Goal: Information Seeking & Learning: Understand process/instructions

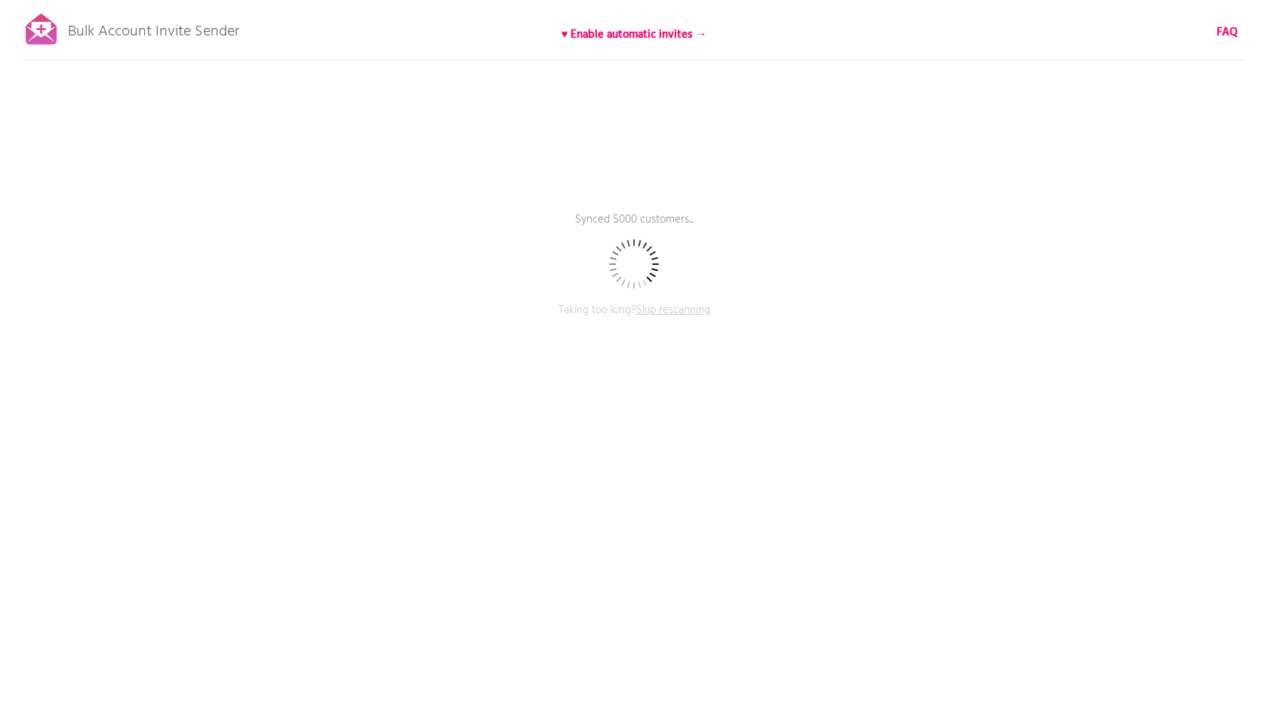
click at [674, 311] on span "Skip rescanning" at bounding box center [673, 310] width 74 height 18
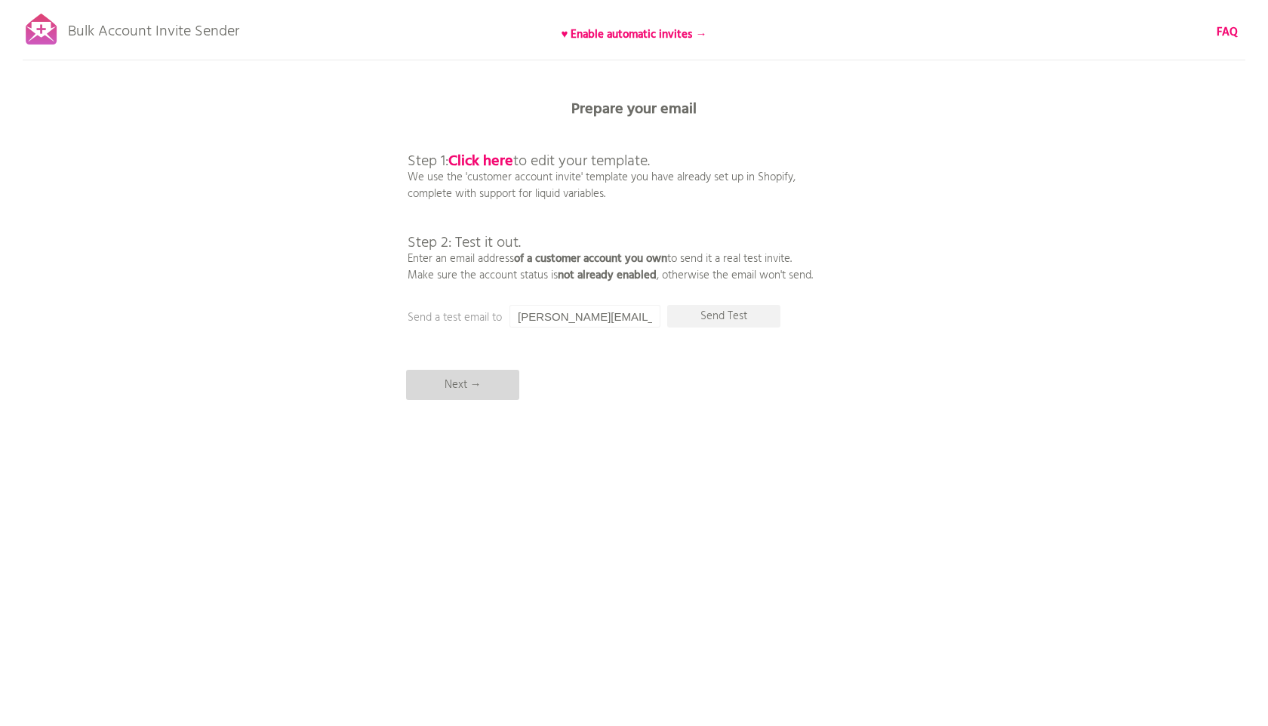
click at [479, 386] on p "Next →" at bounding box center [462, 385] width 113 height 30
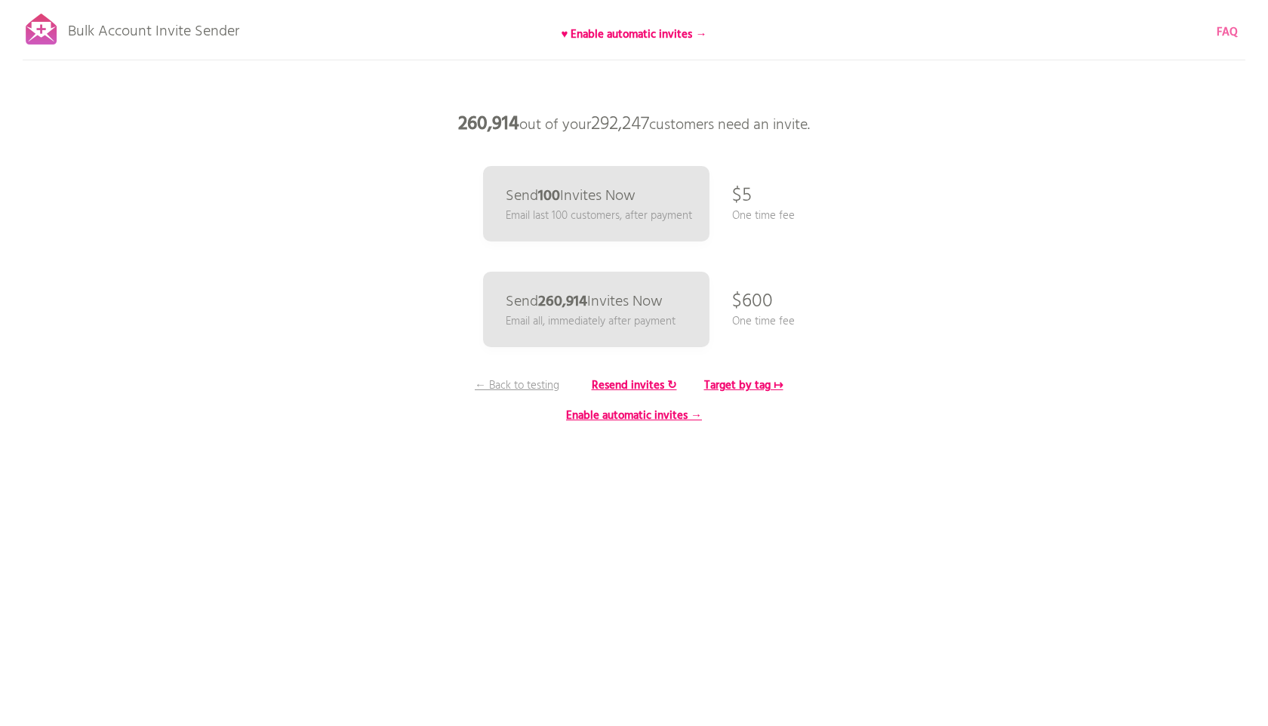
click at [1230, 29] on b "FAQ" at bounding box center [1227, 32] width 21 height 18
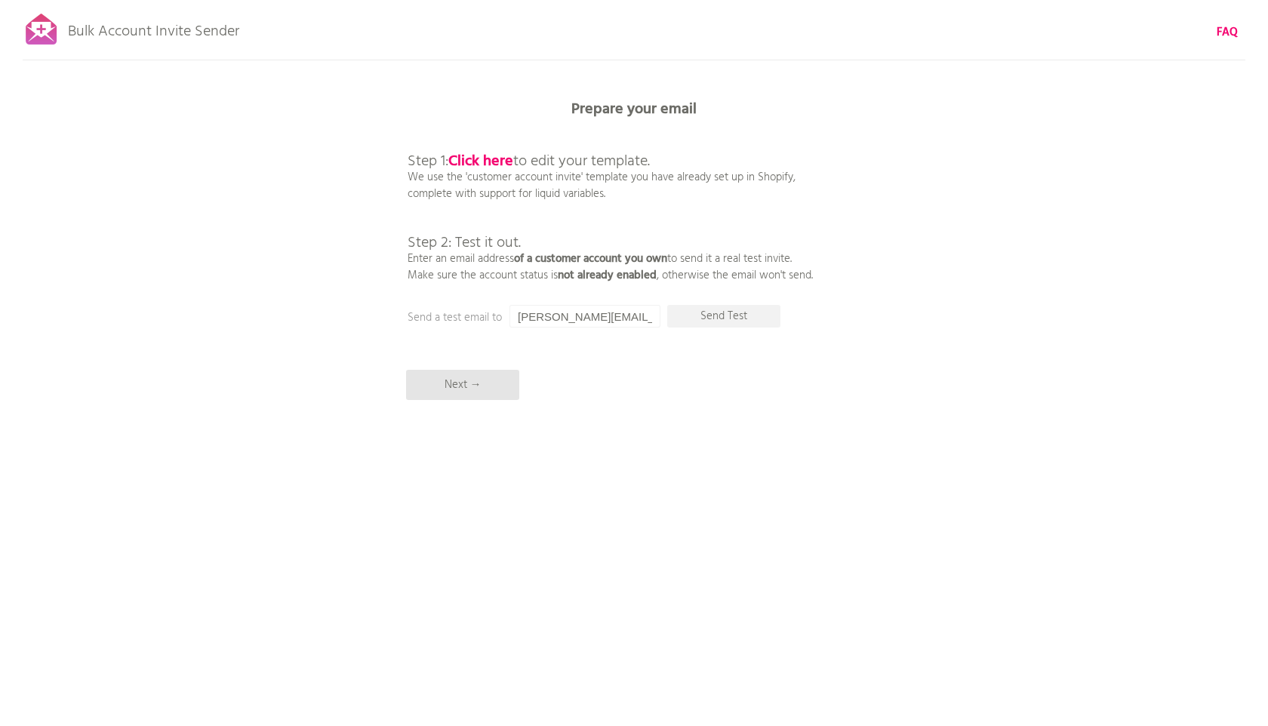
click at [442, 402] on div "Bulk Account Invite Sender FAQ Synced all customers! Pause sending (This can ta…" at bounding box center [634, 264] width 1268 height 528
click at [445, 383] on p "Next →" at bounding box center [462, 385] width 113 height 30
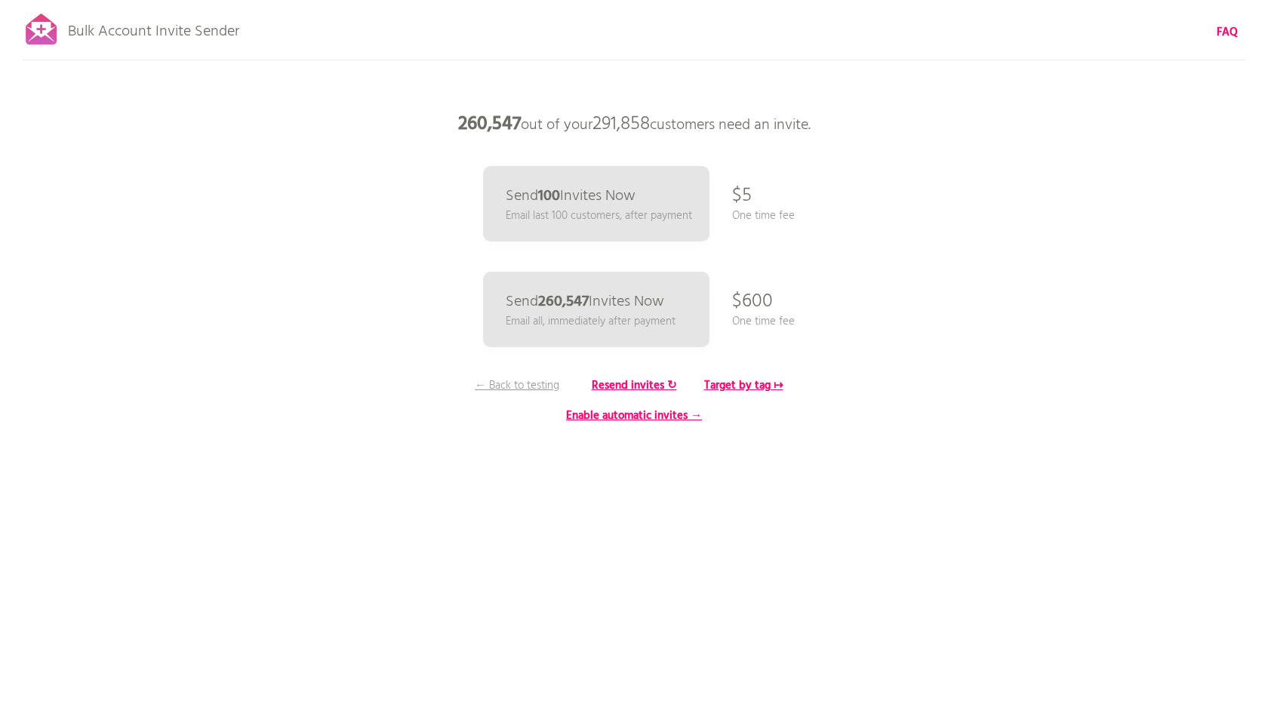
click at [1035, 246] on div "Bulk Account Invite Sender FAQ Synced all customers! Pause sending (This can ta…" at bounding box center [634, 264] width 1268 height 528
click at [1230, 30] on b "FAQ" at bounding box center [1227, 32] width 21 height 18
